Goal: Complete application form: Complete application form

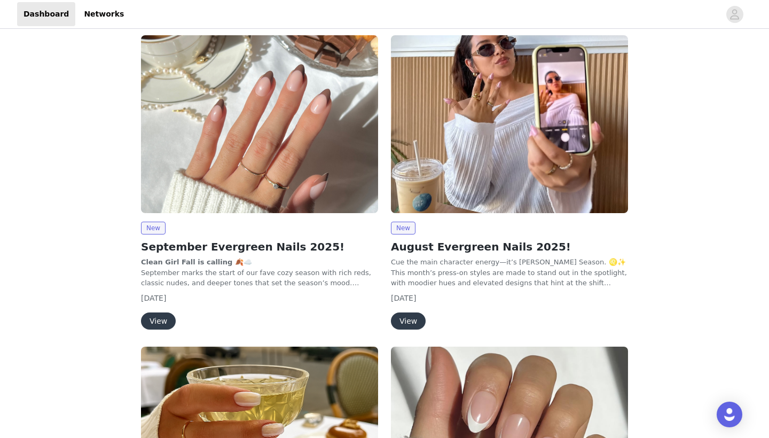
scroll to position [188, 0]
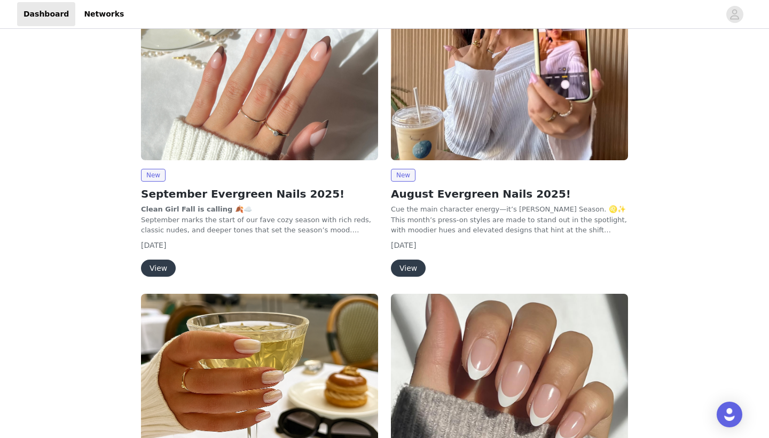
click at [165, 268] on button "View" at bounding box center [158, 268] width 35 height 17
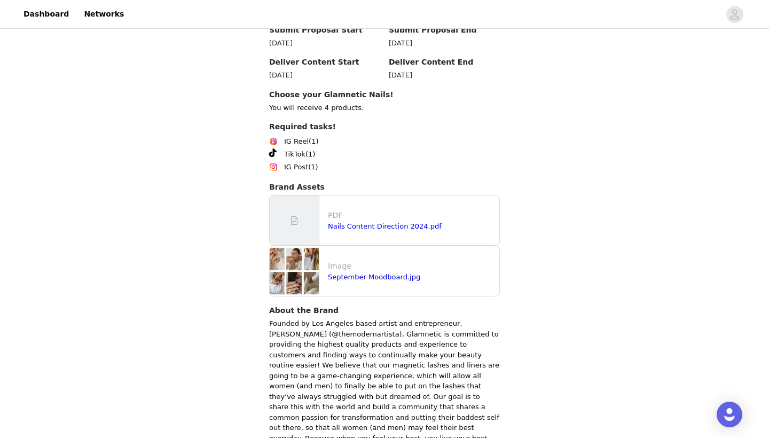
scroll to position [1068, 0]
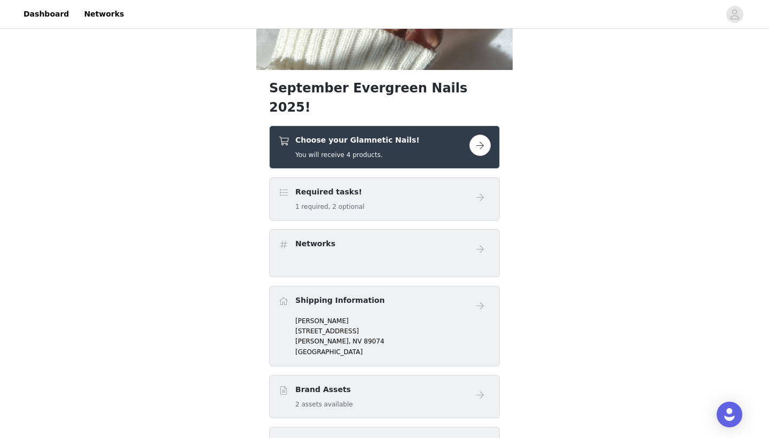
scroll to position [224, 0]
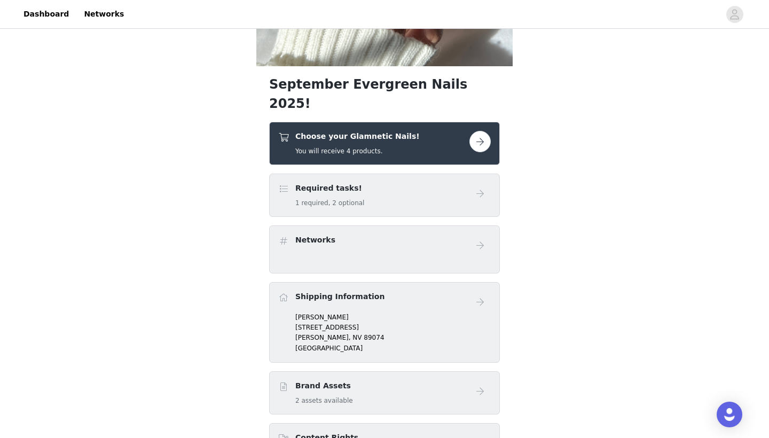
click at [477, 131] on button "button" at bounding box center [480, 141] width 21 height 21
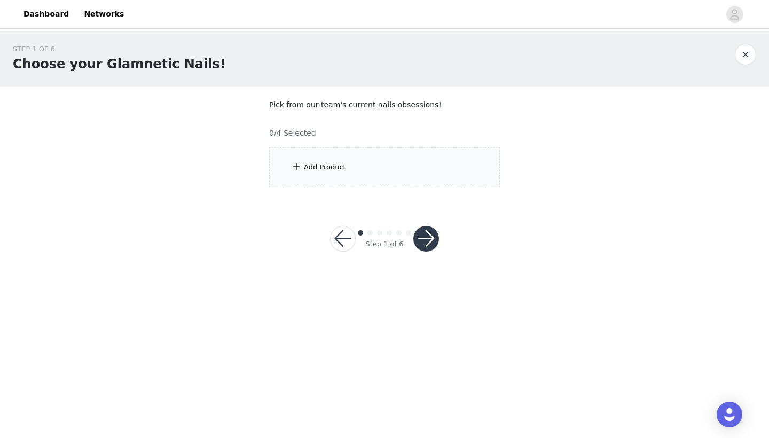
click at [360, 167] on div "Add Product" at bounding box center [384, 167] width 231 height 40
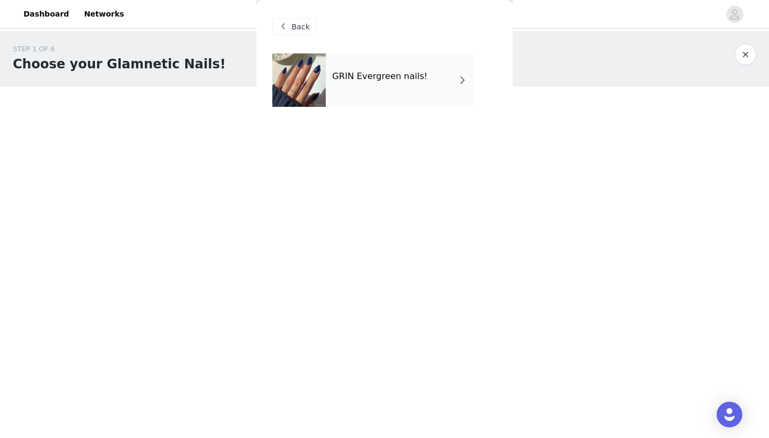
click at [463, 83] on span at bounding box center [462, 80] width 11 height 13
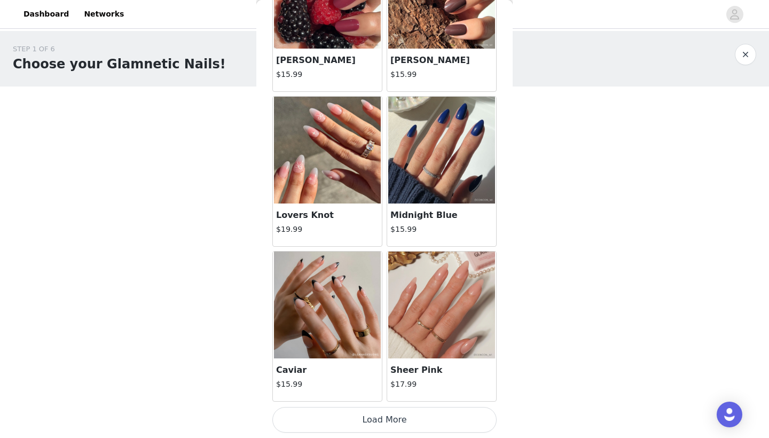
scroll to position [1197, 0]
click at [369, 420] on button "Load More" at bounding box center [384, 420] width 224 height 26
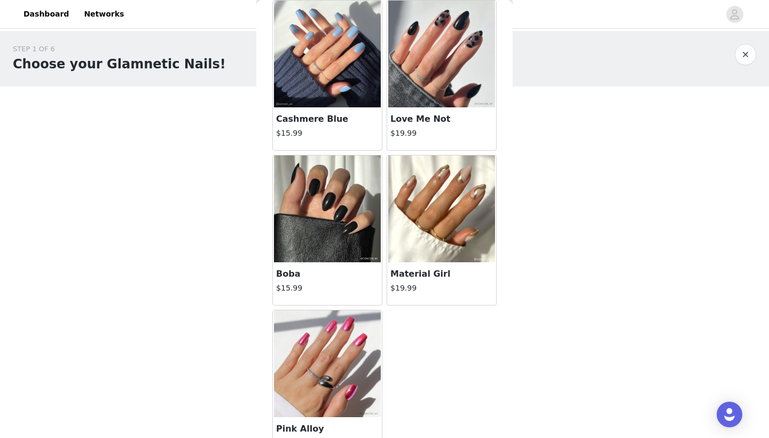
scroll to position [2060, 0]
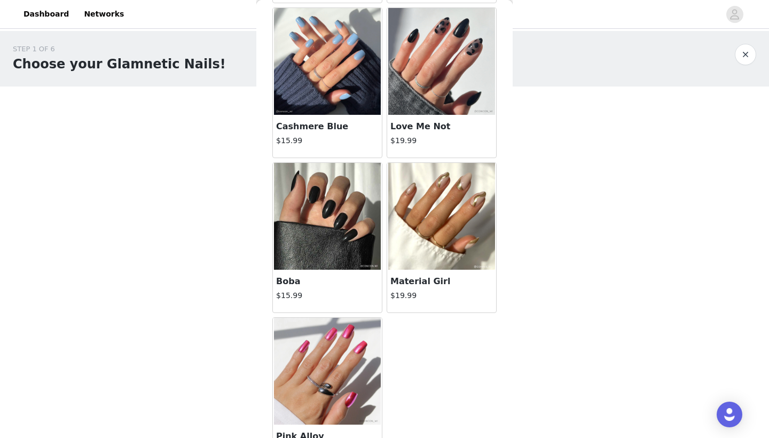
click at [431, 254] on img at bounding box center [441, 216] width 107 height 107
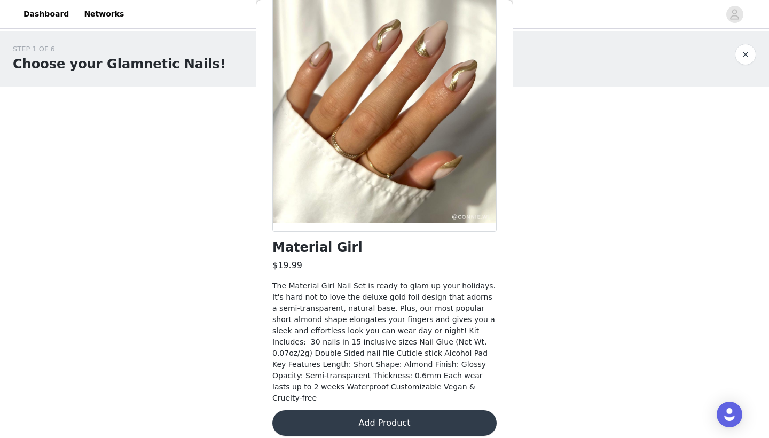
scroll to position [61, 0]
click at [400, 414] on button "Add Product" at bounding box center [384, 424] width 224 height 26
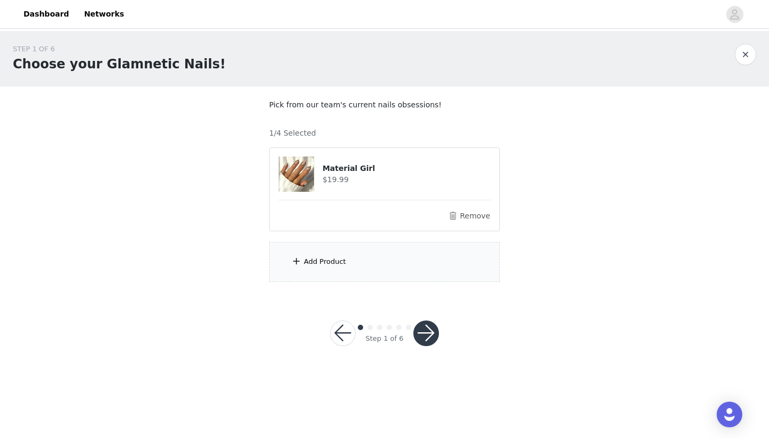
click at [316, 262] on div "Add Product" at bounding box center [325, 261] width 42 height 11
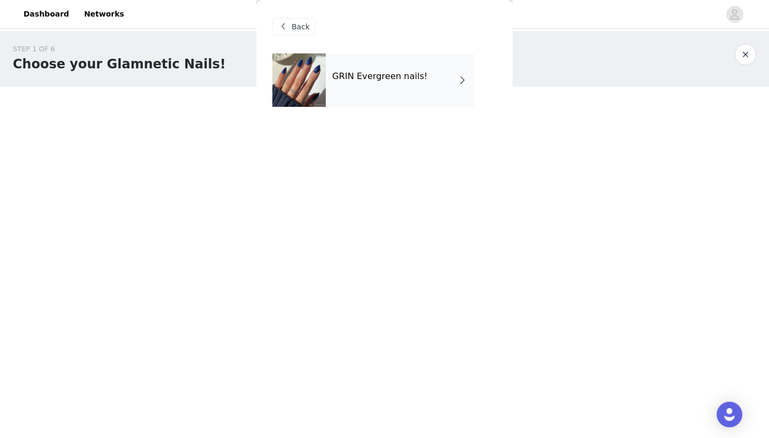
click at [456, 76] on div "GRIN Evergreen nails!" at bounding box center [400, 79] width 149 height 53
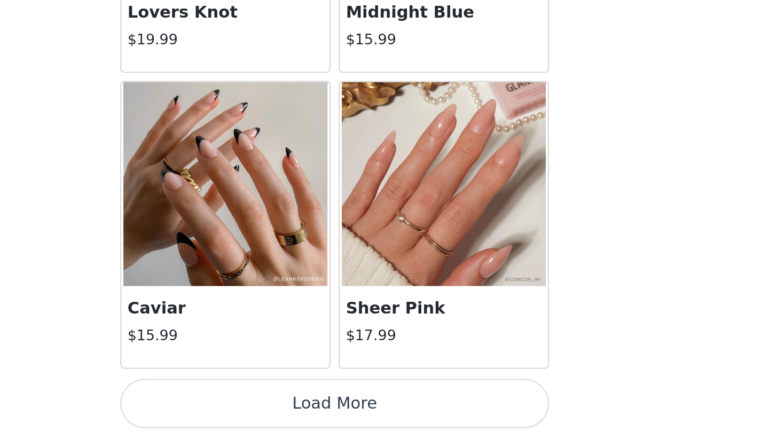
scroll to position [0, 0]
click at [272, 407] on button "Load More" at bounding box center [384, 420] width 224 height 26
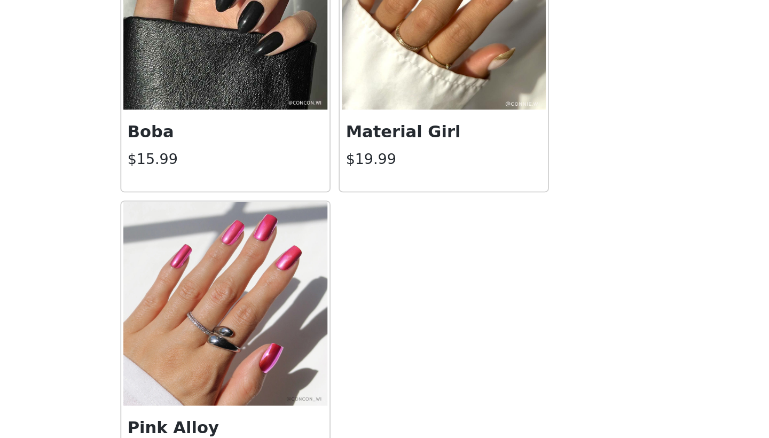
scroll to position [2068, 0]
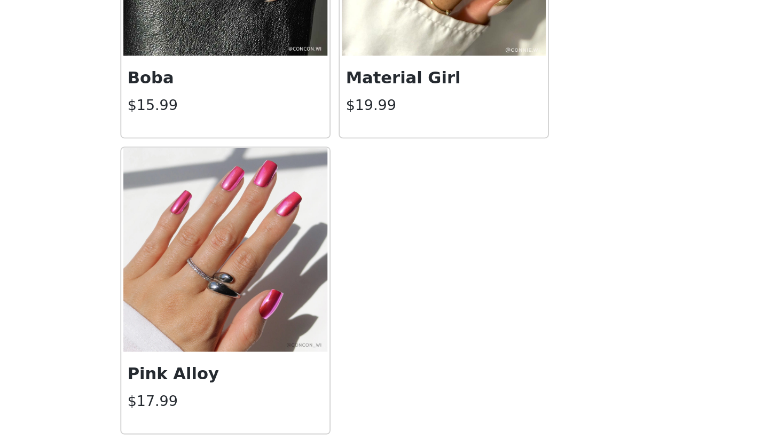
click at [274, 286] on img at bounding box center [327, 339] width 107 height 107
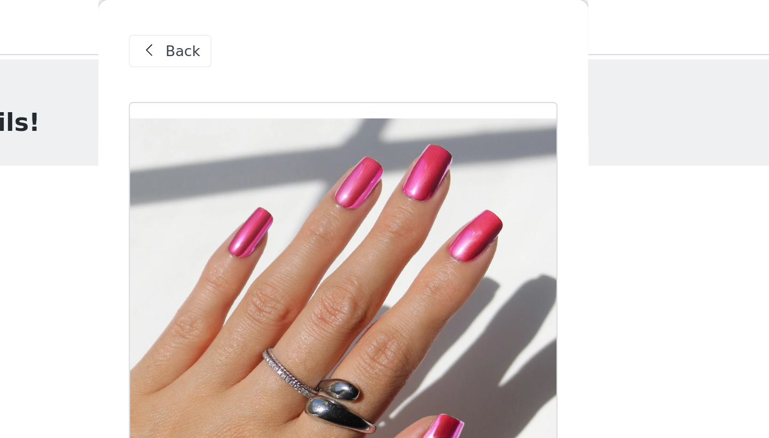
scroll to position [0, 0]
click at [292, 27] on span "Back" at bounding box center [301, 26] width 18 height 11
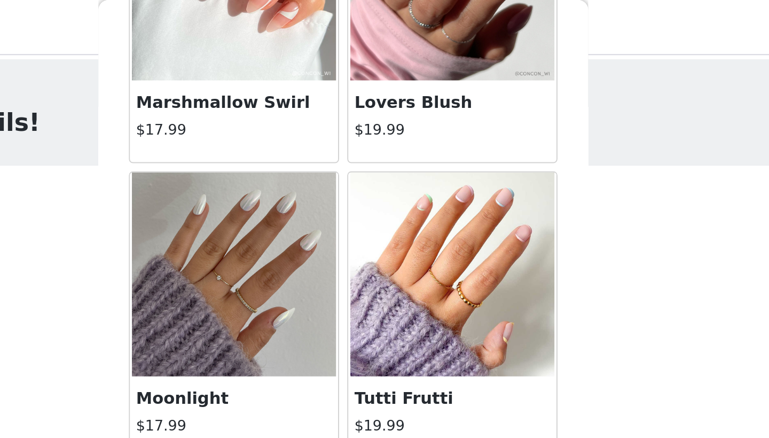
scroll to position [591, 0]
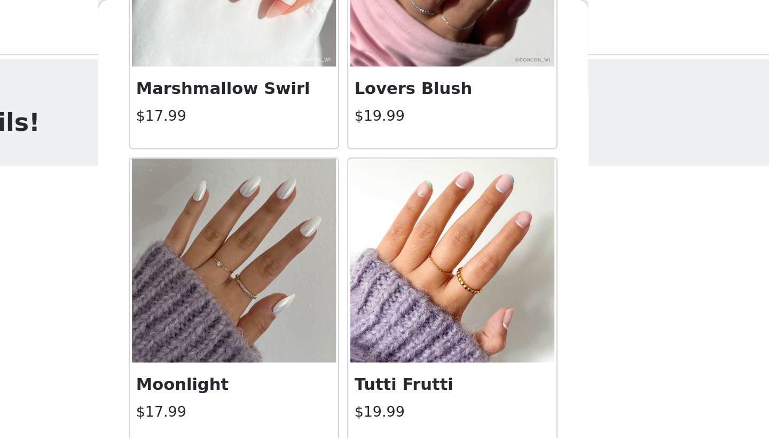
click at [388, 156] on img at bounding box center [441, 136] width 107 height 107
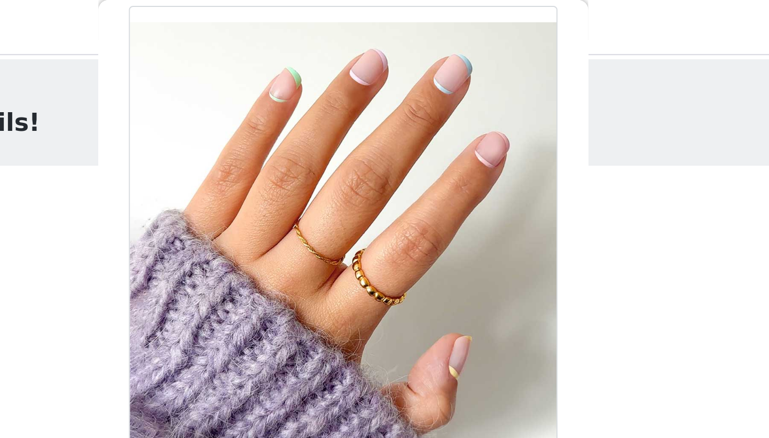
scroll to position [39, 0]
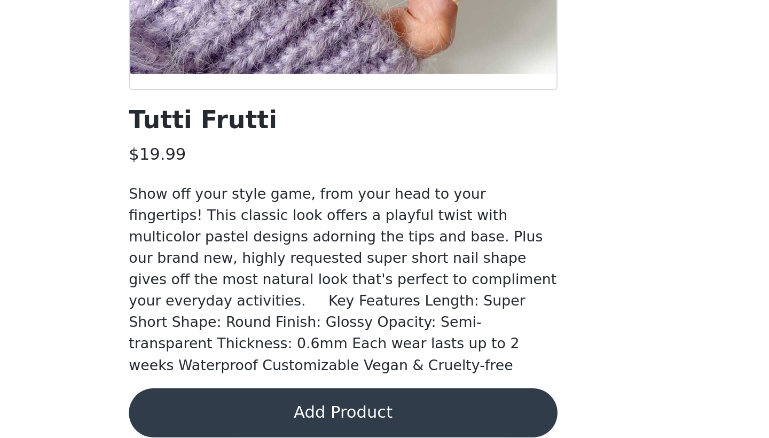
click at [272, 411] on button "Add Product" at bounding box center [384, 424] width 224 height 26
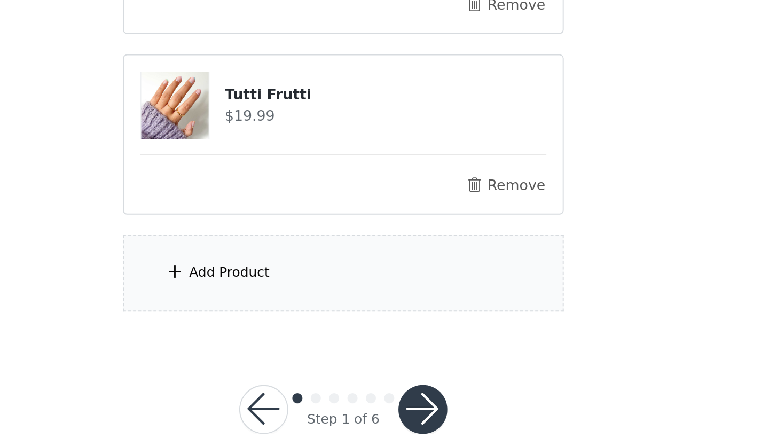
scroll to position [13, 0]
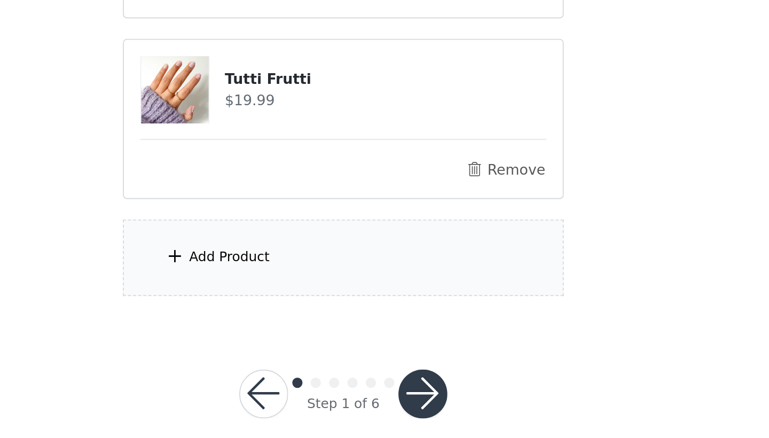
click at [304, 338] on div "Add Product" at bounding box center [325, 343] width 42 height 11
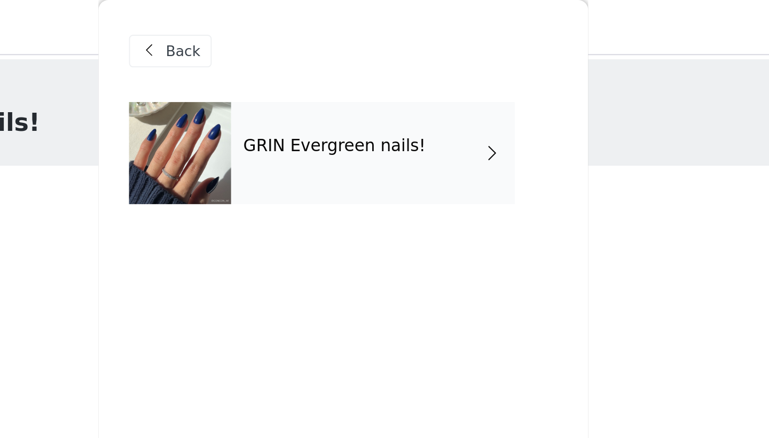
scroll to position [0, 0]
click at [326, 87] on div "GRIN Evergreen nails!" at bounding box center [400, 79] width 149 height 53
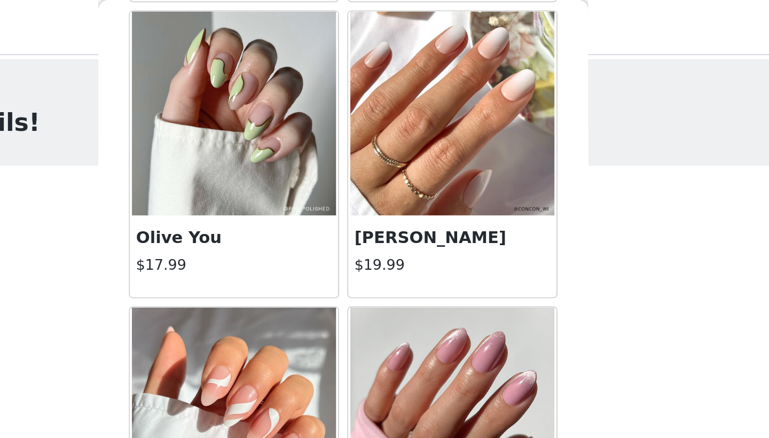
scroll to position [361, 0]
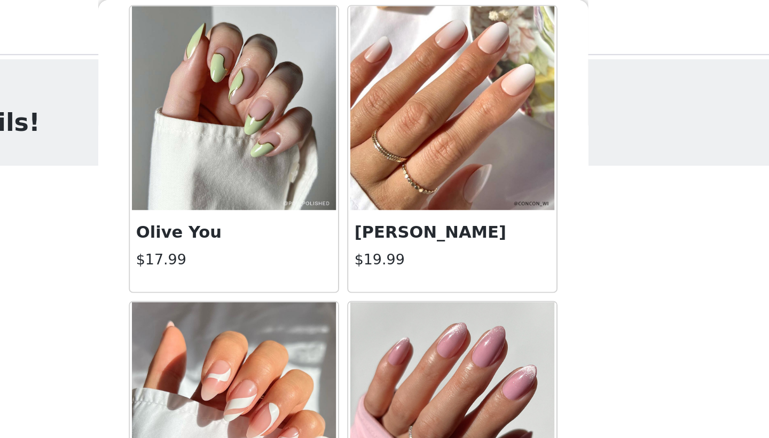
click at [388, 88] on img at bounding box center [441, 56] width 107 height 107
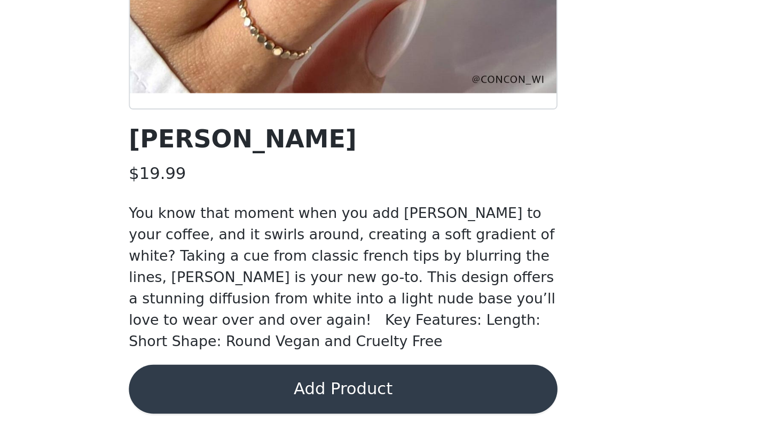
scroll to position [28, 0]
click at [272, 400] on button "Add Product" at bounding box center [384, 413] width 224 height 26
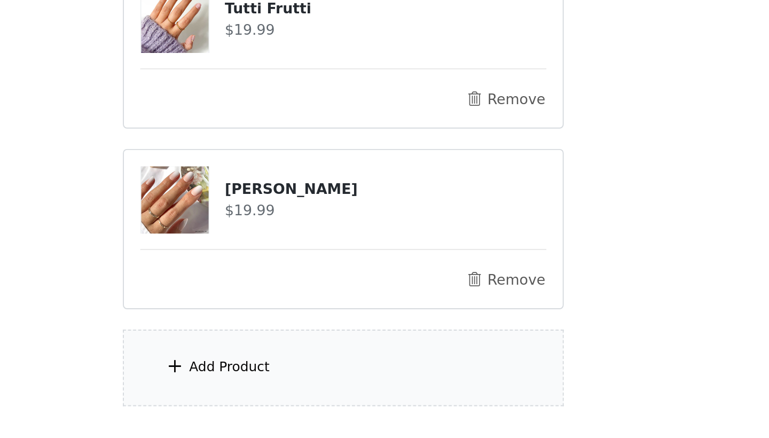
scroll to position [52, 0]
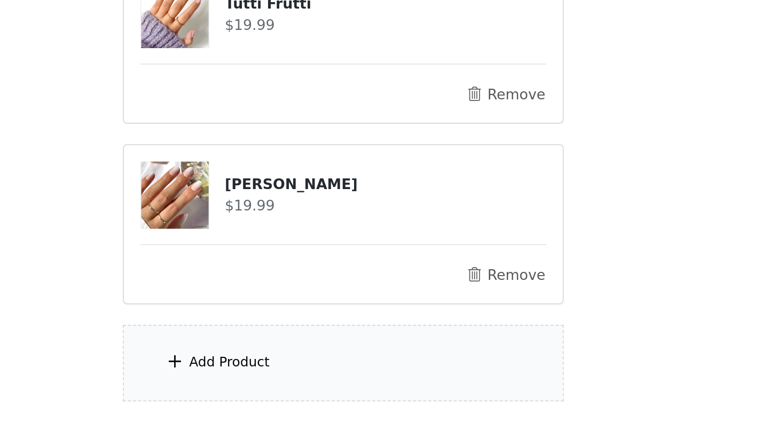
click at [304, 393] on div "Add Product" at bounding box center [325, 398] width 42 height 11
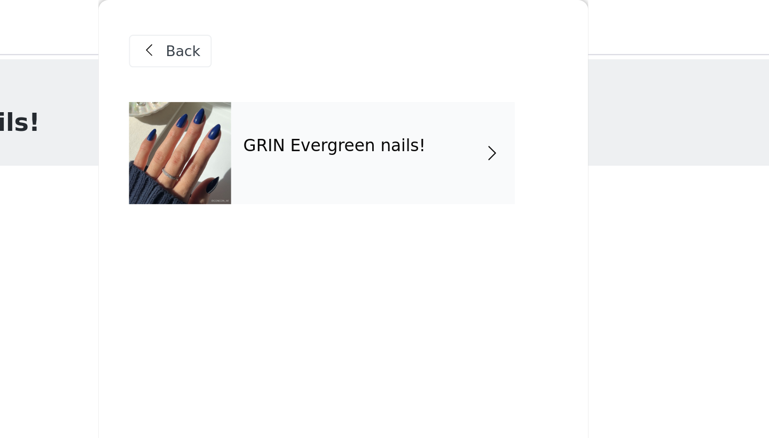
scroll to position [0, 0]
click at [326, 83] on div "GRIN Evergreen nails!" at bounding box center [400, 79] width 149 height 53
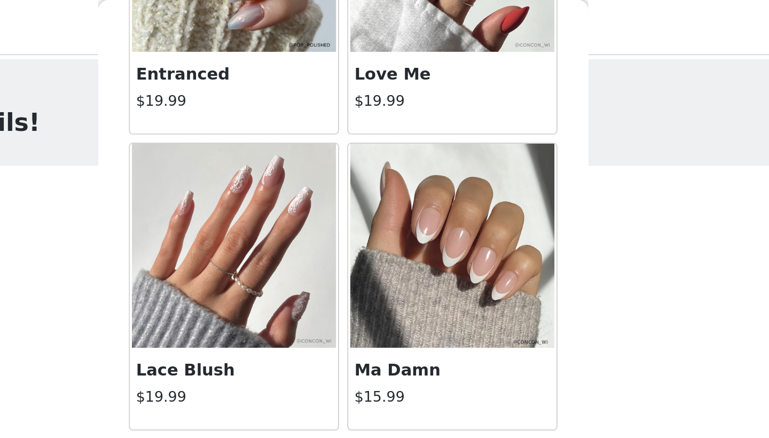
scroll to position [909, 0]
click at [388, 147] on img at bounding box center [441, 128] width 107 height 107
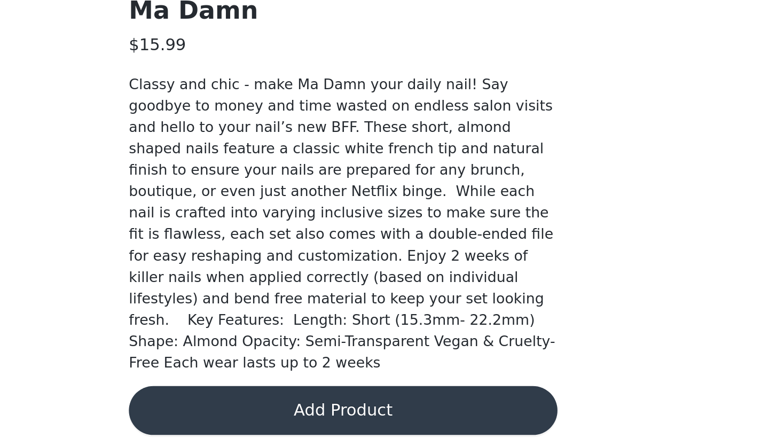
scroll to position [104, 0]
click at [272, 411] on button "Add Product" at bounding box center [384, 424] width 224 height 26
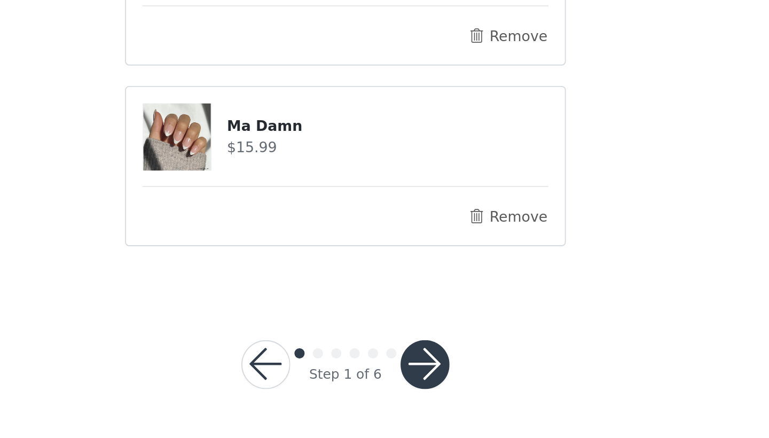
scroll to position [148, 0]
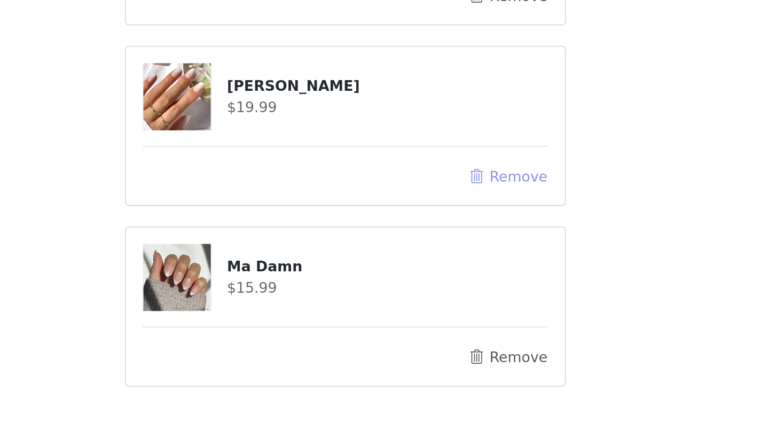
click at [448, 222] on button "Remove" at bounding box center [469, 228] width 43 height 13
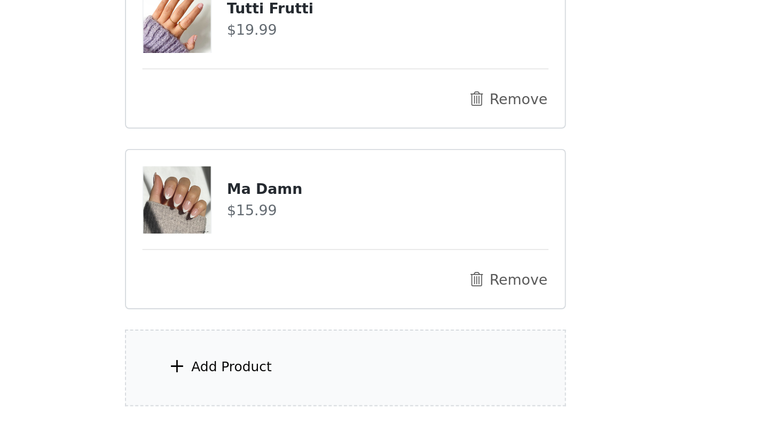
scroll to position [122, 0]
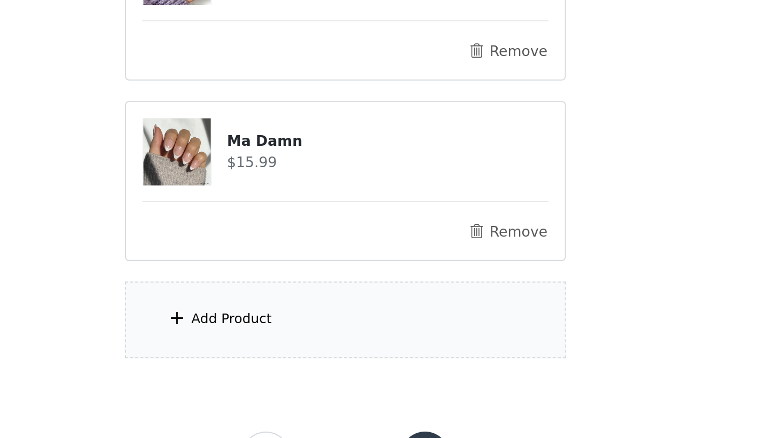
click at [269, 309] on div "Add Product" at bounding box center [384, 329] width 231 height 40
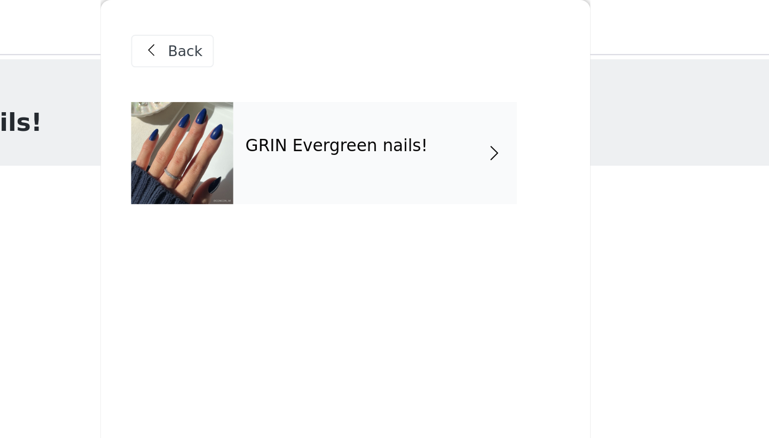
scroll to position [0, 0]
click at [332, 76] on h4 "GRIN Evergreen nails!" at bounding box center [380, 77] width 96 height 10
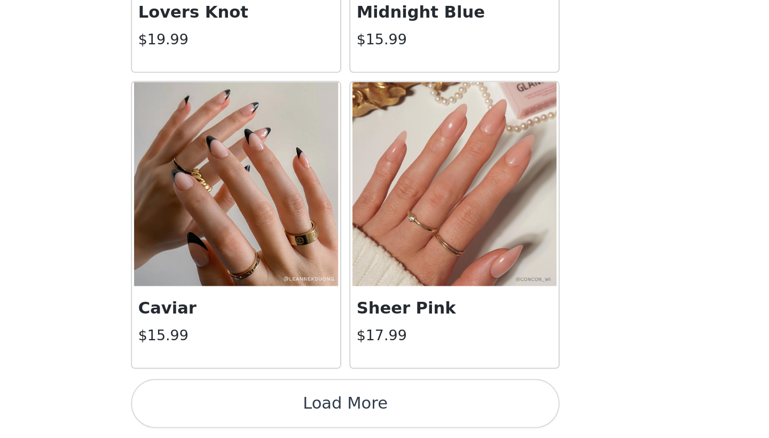
scroll to position [3, 0]
click at [272, 407] on button "Load More" at bounding box center [384, 420] width 224 height 26
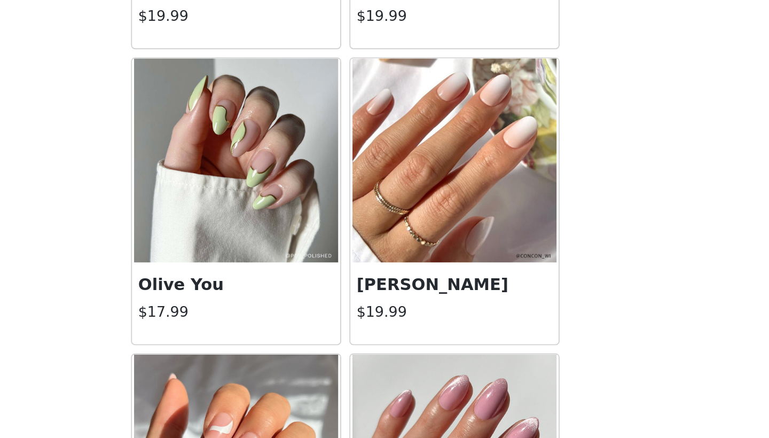
click at [388, 239] on img at bounding box center [441, 292] width 107 height 107
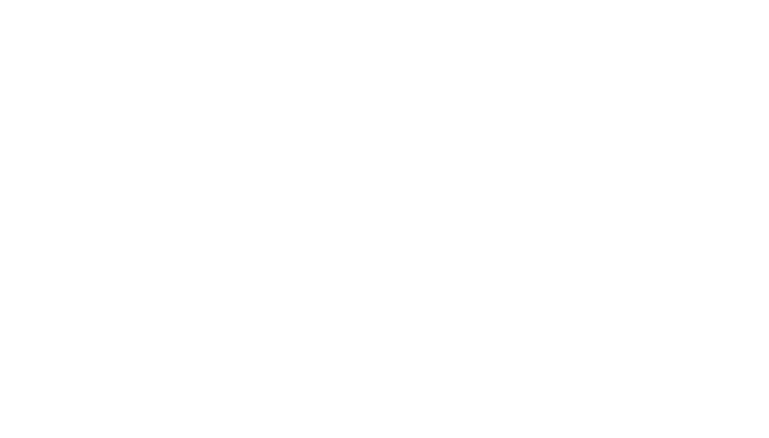
scroll to position [28, 0]
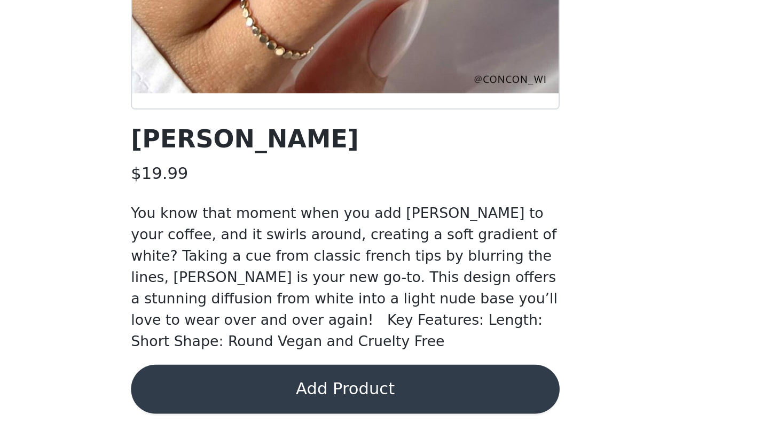
click at [272, 400] on button "Add Product" at bounding box center [384, 413] width 224 height 26
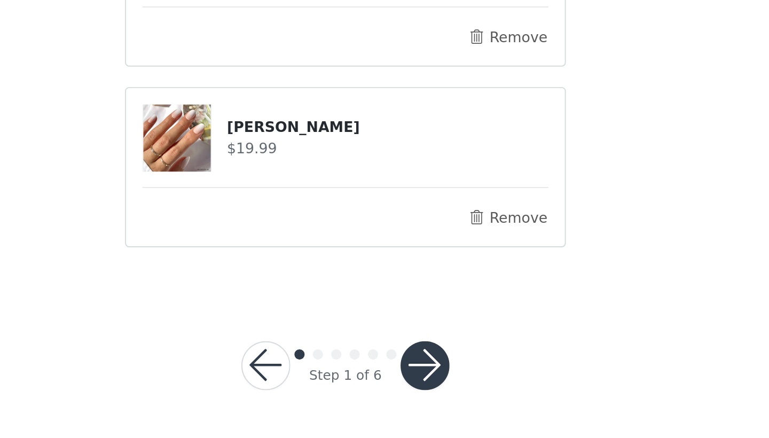
scroll to position [148, 0]
click at [414, 387] on button "button" at bounding box center [427, 400] width 26 height 26
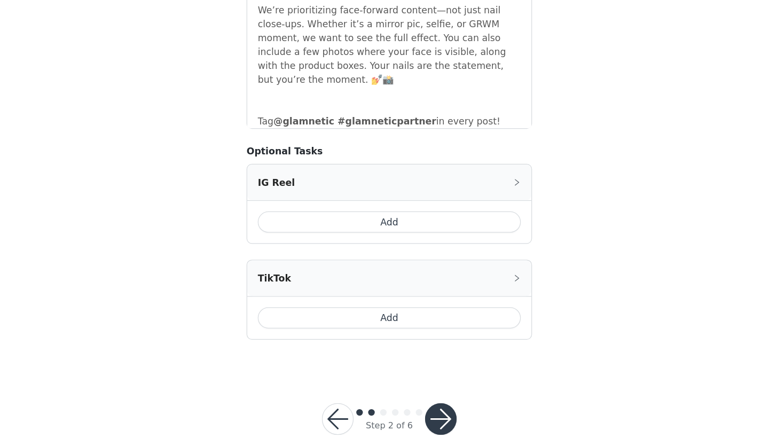
scroll to position [433, 0]
click at [414, 410] on button "button" at bounding box center [427, 423] width 26 height 26
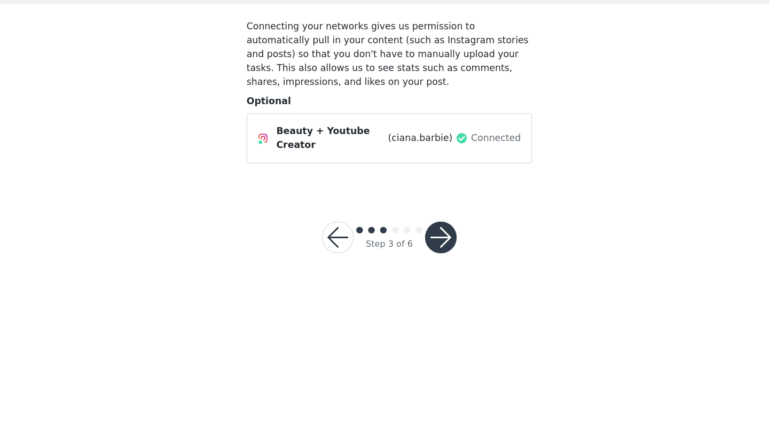
click at [414, 263] on button "button" at bounding box center [427, 276] width 26 height 26
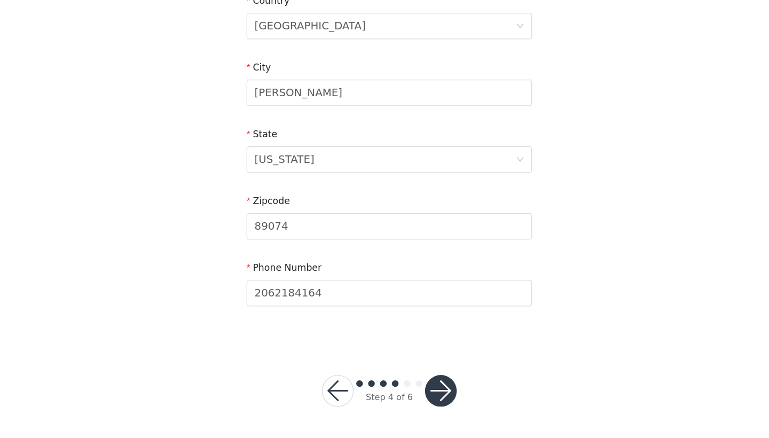
scroll to position [290, 0]
click at [414, 387] on button "button" at bounding box center [427, 400] width 26 height 26
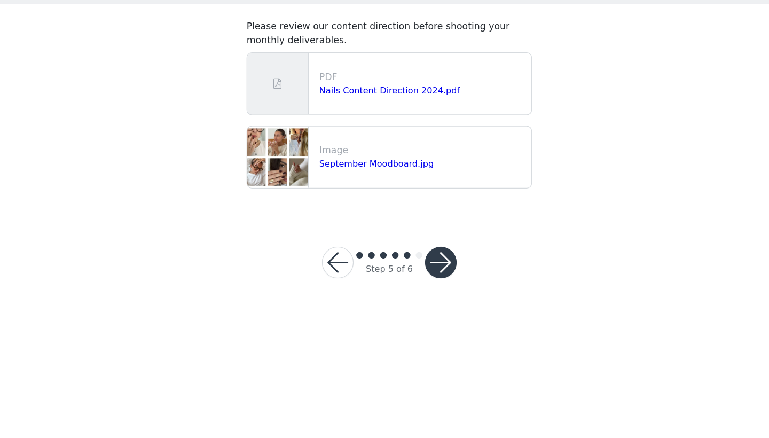
click at [414, 283] on button "button" at bounding box center [427, 296] width 26 height 26
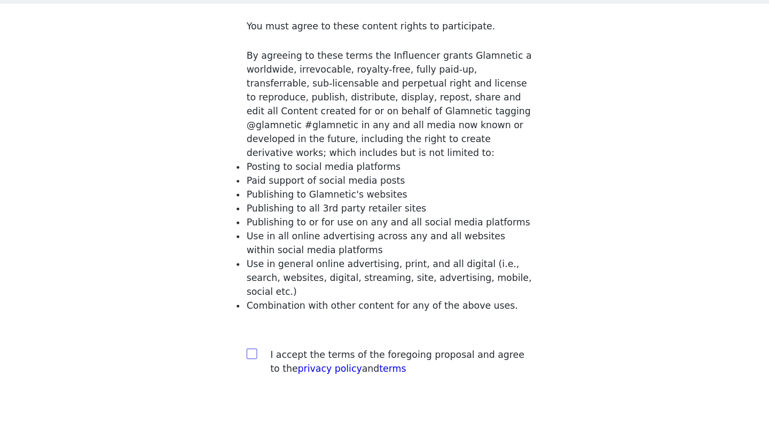
click at [269, 365] on input "checkbox" at bounding box center [272, 368] width 7 height 7
checkbox input "true"
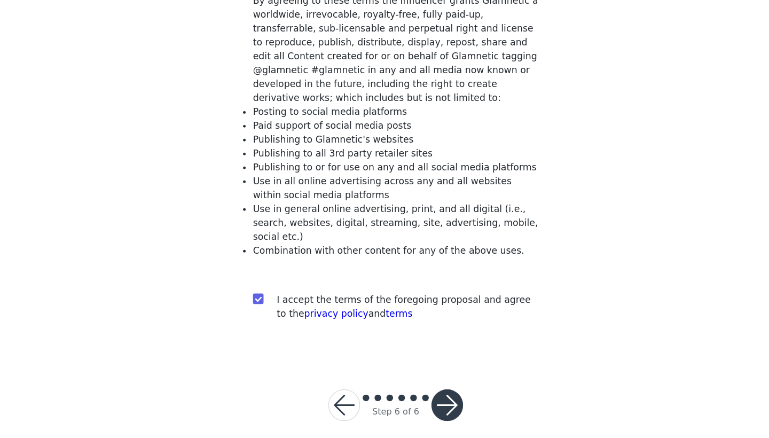
scroll to position [44, 0]
click at [414, 399] on button "button" at bounding box center [427, 412] width 26 height 26
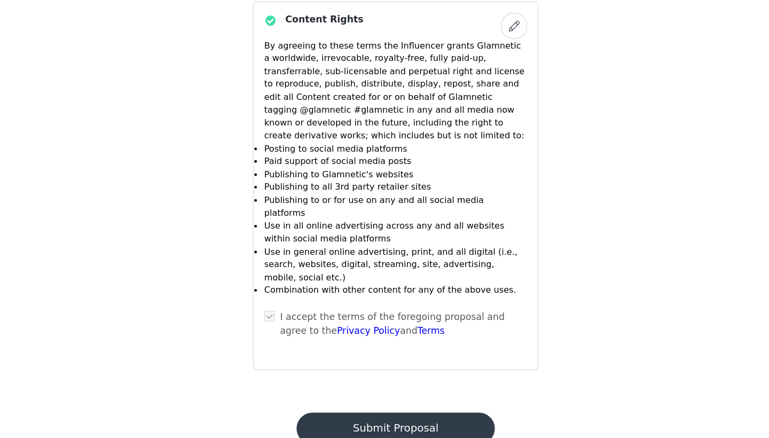
click at [327, 417] on button "Submit Proposal" at bounding box center [385, 430] width 160 height 26
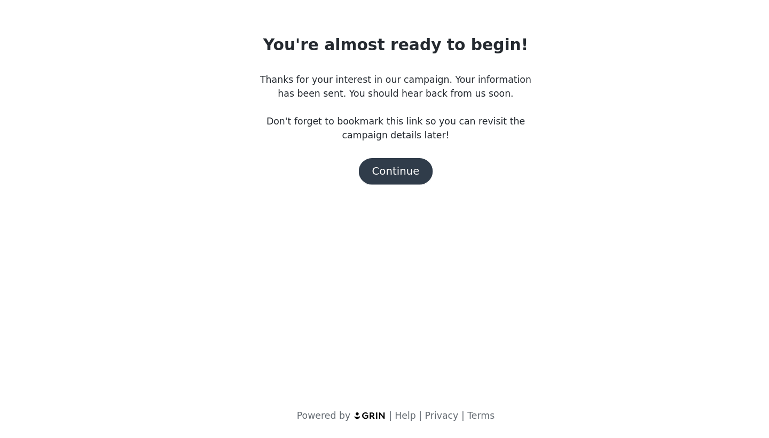
click at [355, 212] on button "Continue" at bounding box center [385, 222] width 60 height 21
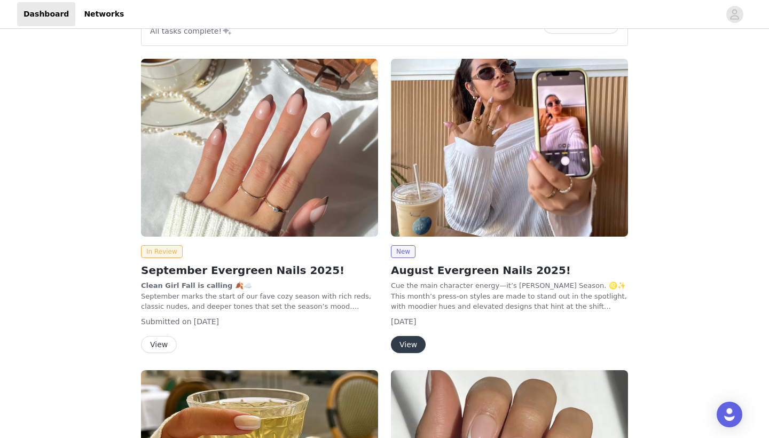
scroll to position [113, 0]
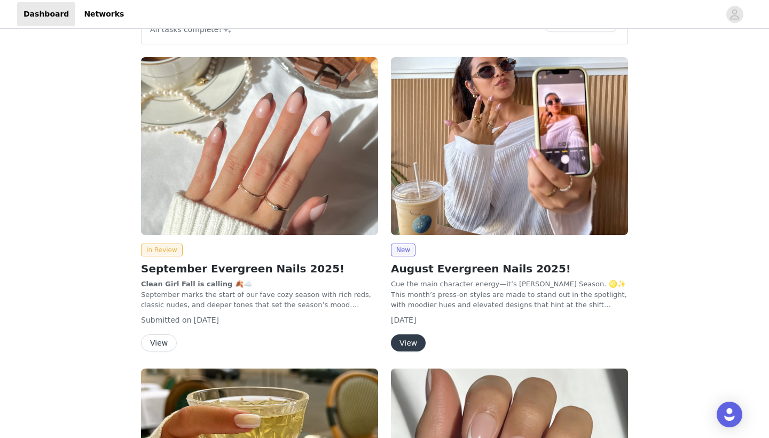
click at [414, 342] on button "View" at bounding box center [408, 342] width 35 height 17
